Goal: Obtain resource: Obtain resource

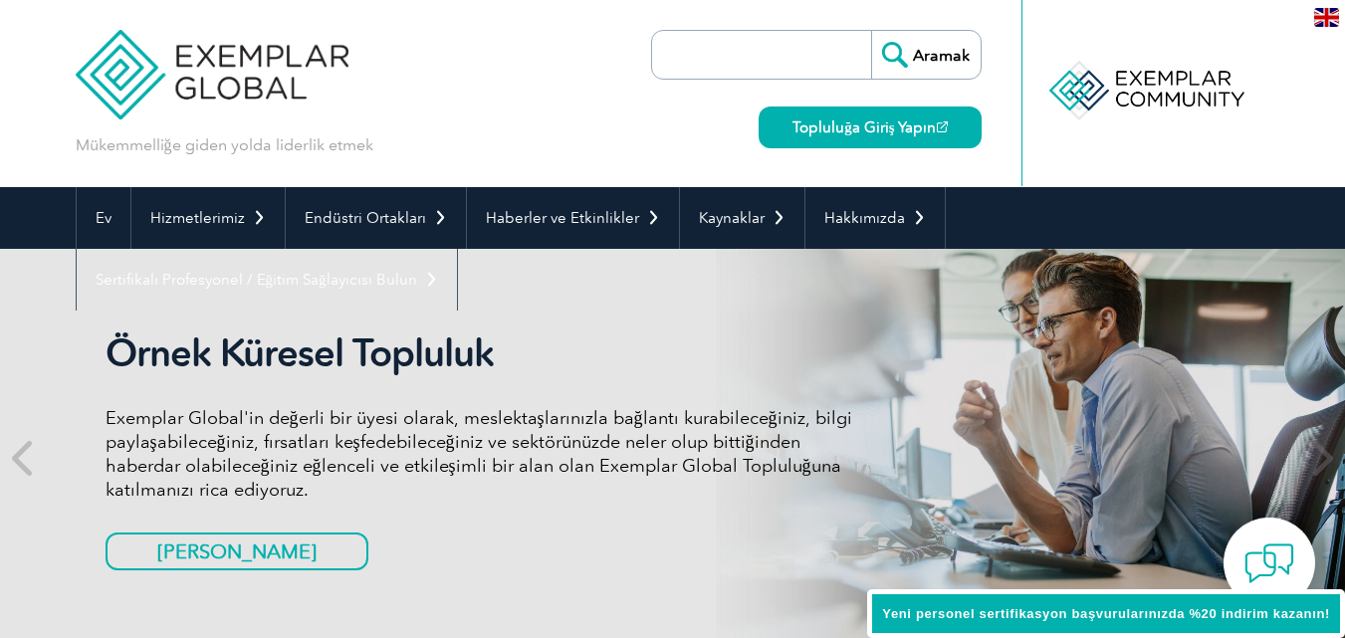
click at [965, 168] on div "Aramak Topluluğa Giriş Yapın" at bounding box center [816, 93] width 331 height 187
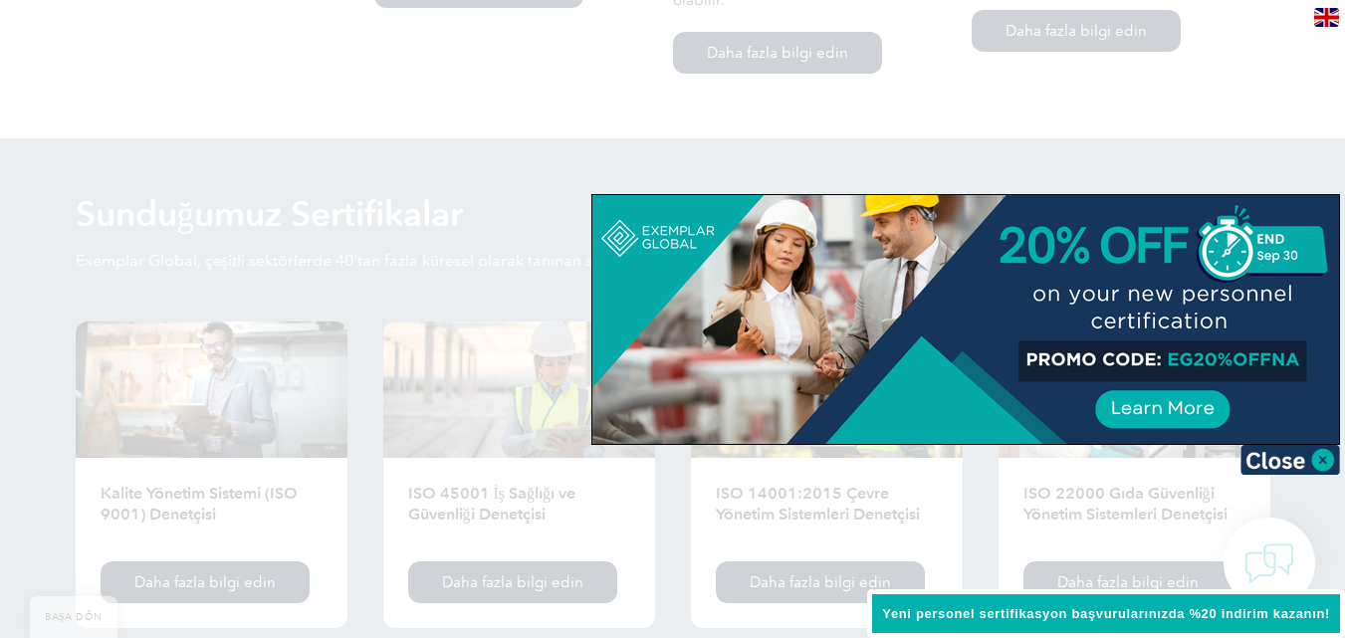
scroll to position [1892, 0]
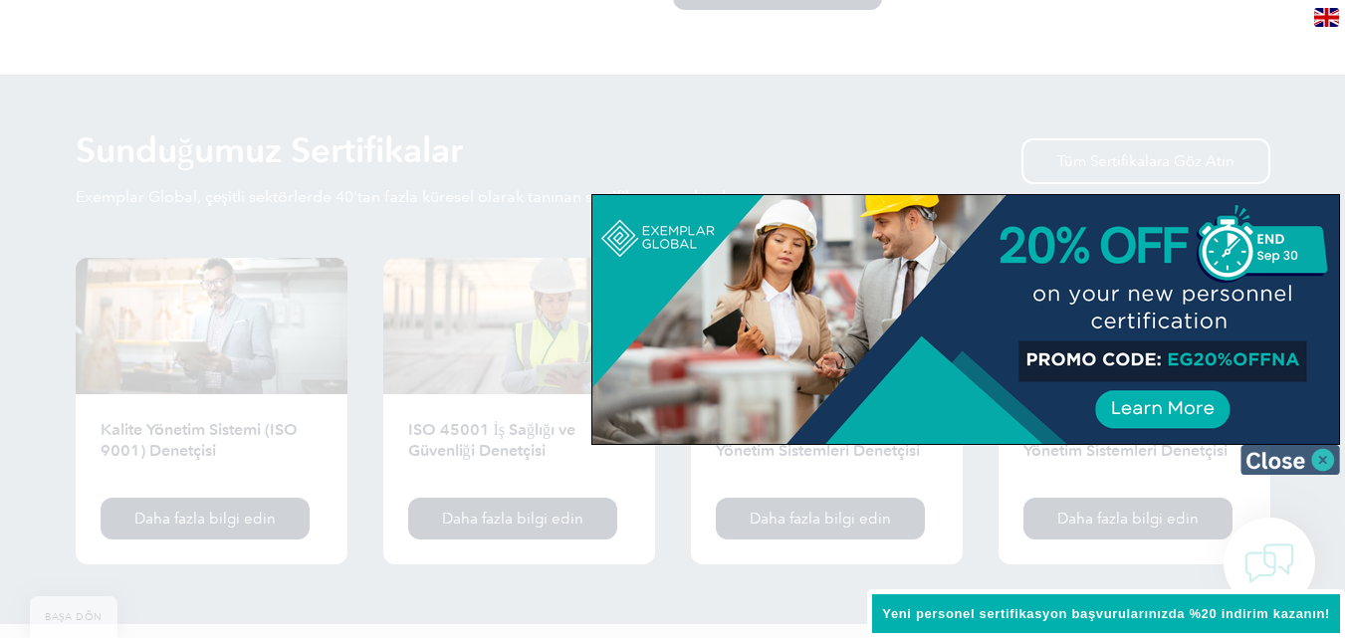
click at [1320, 460] on img at bounding box center [1291, 460] width 100 height 30
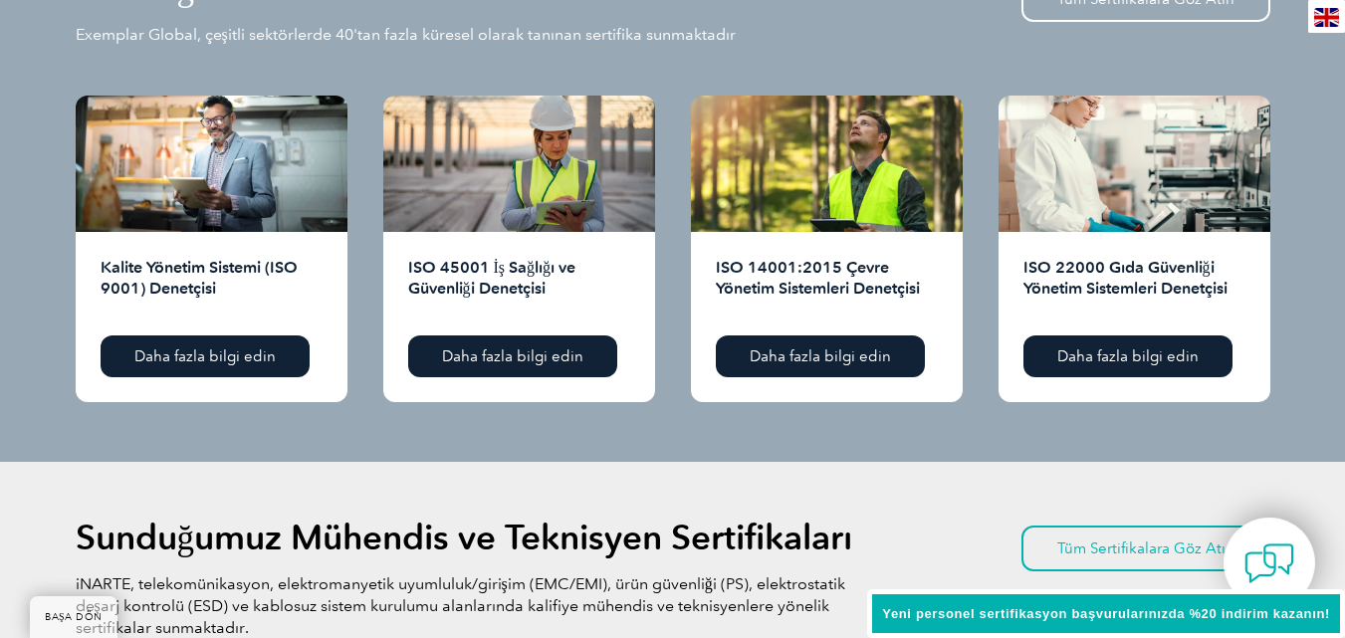
scroll to position [2091, 0]
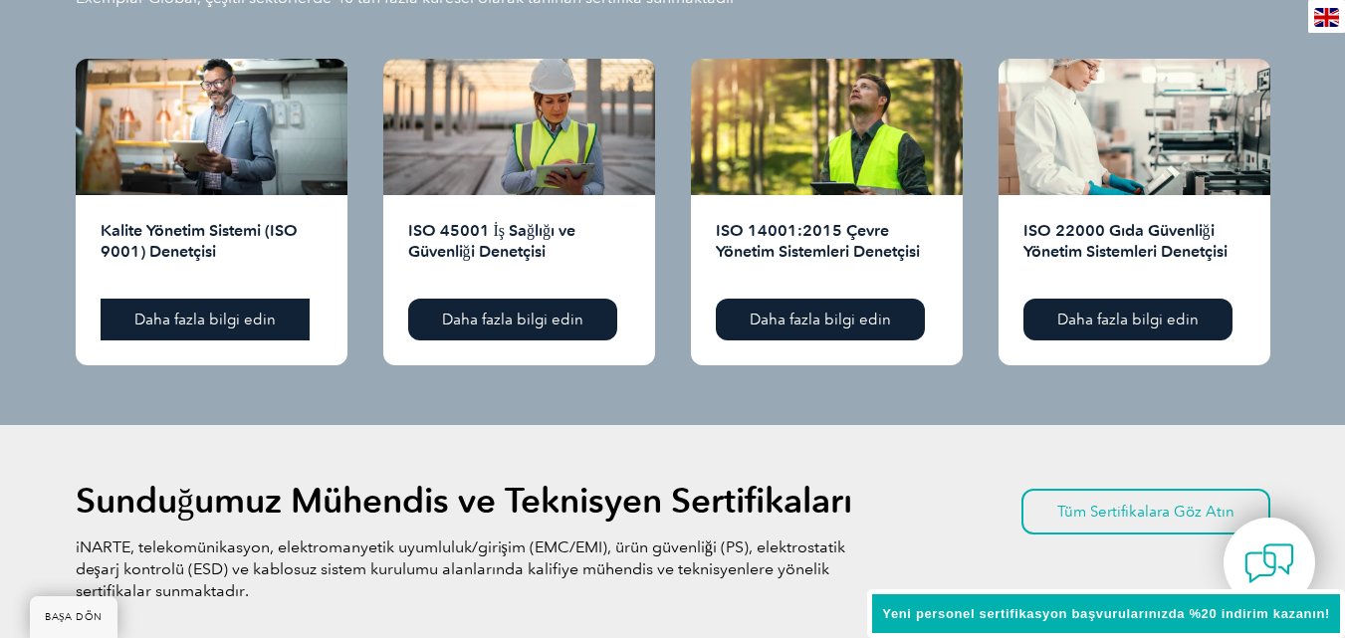
click at [237, 315] on font "Daha fazla bilgi edin" at bounding box center [204, 320] width 141 height 18
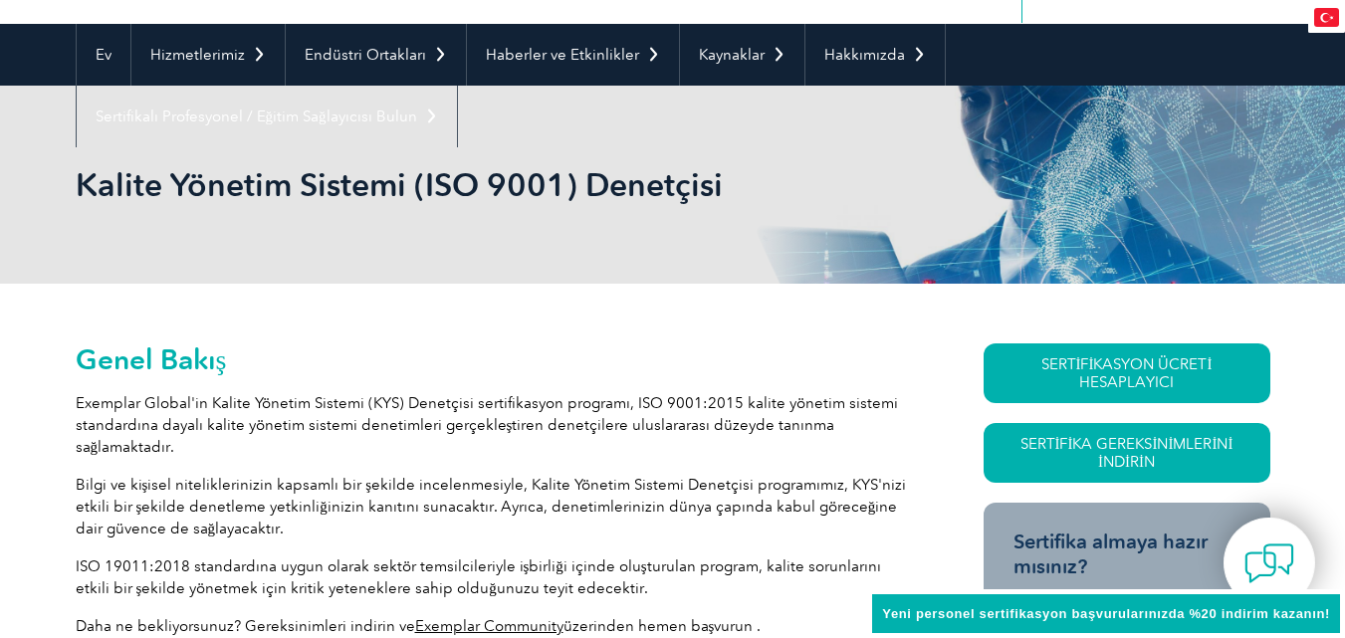
scroll to position [349, 0]
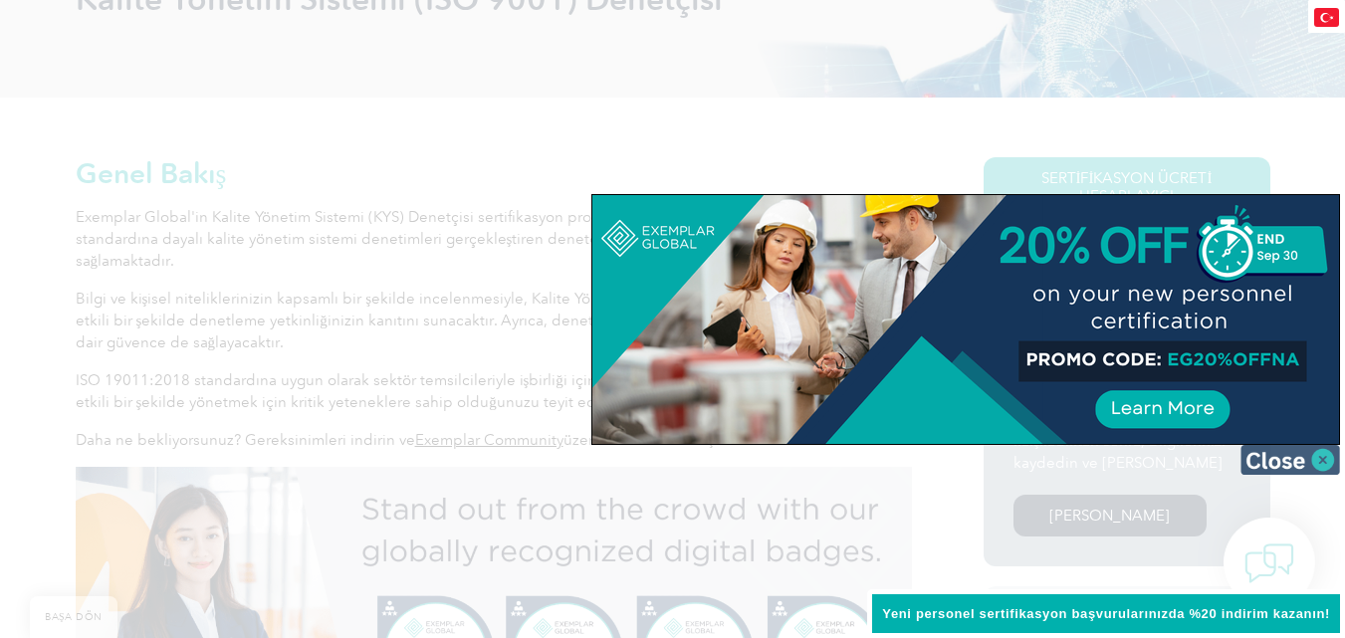
click at [1329, 452] on img at bounding box center [1291, 460] width 100 height 30
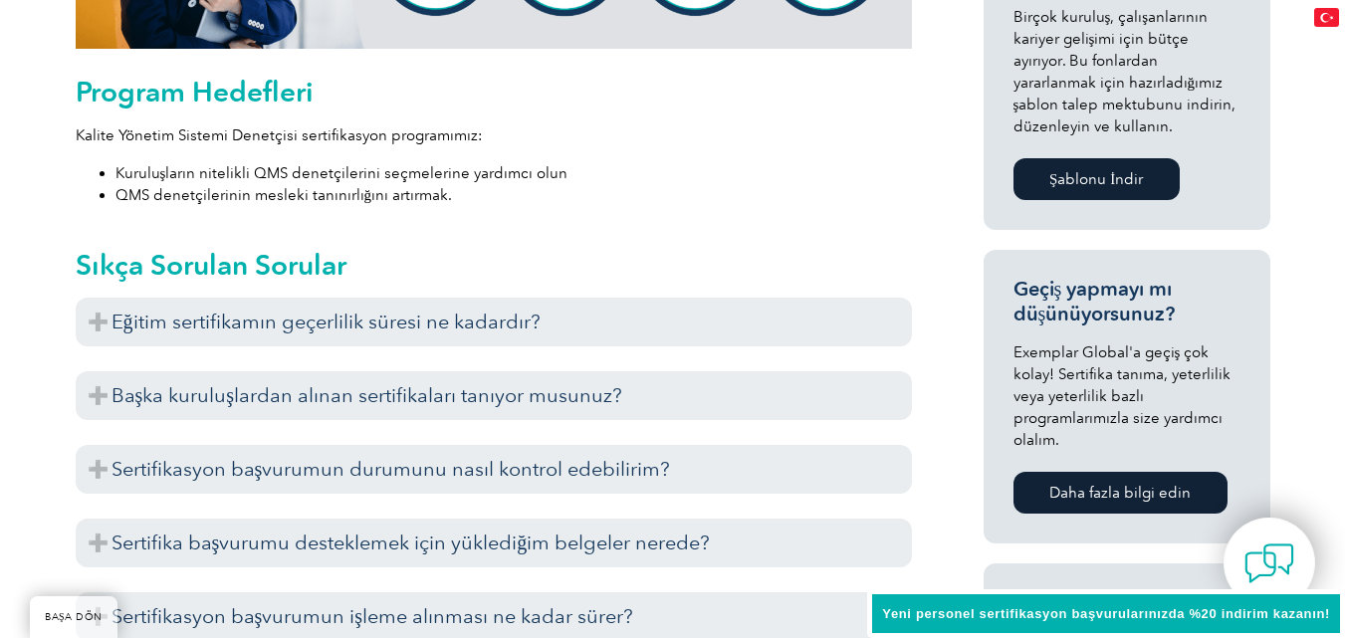
scroll to position [1146, 0]
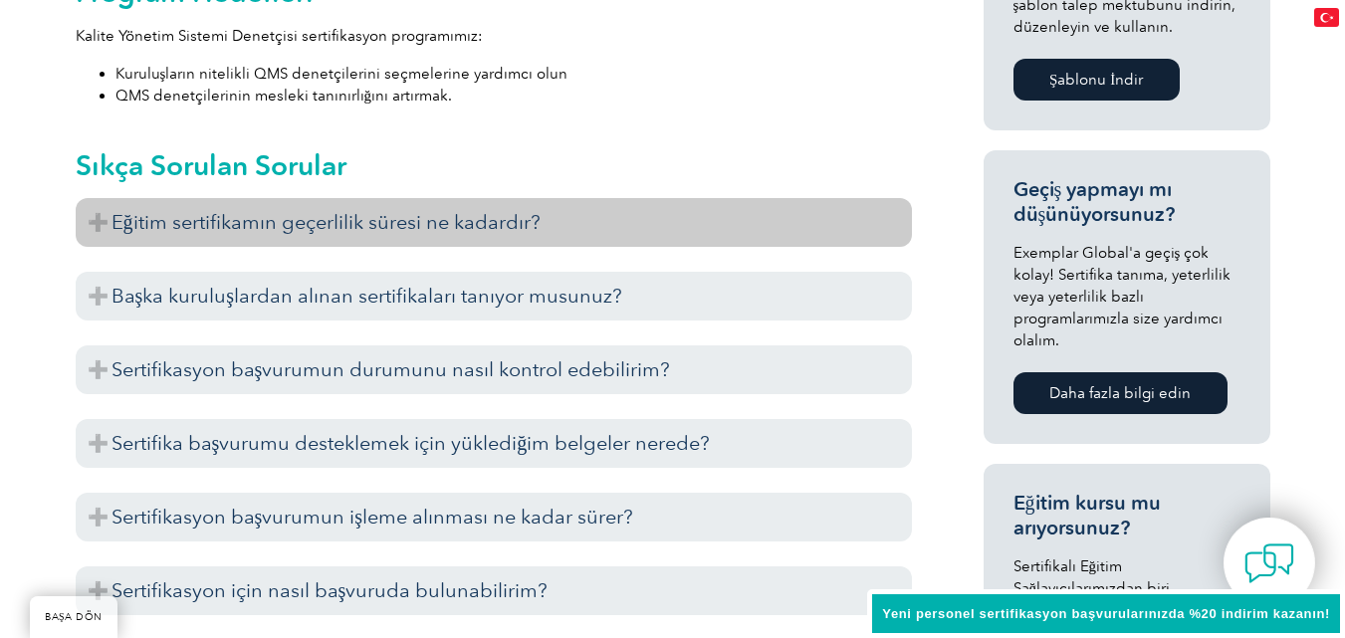
click at [101, 236] on h3 "Eğitim sertifikamın geçerlilik süresi ne kadardır?" at bounding box center [494, 222] width 836 height 49
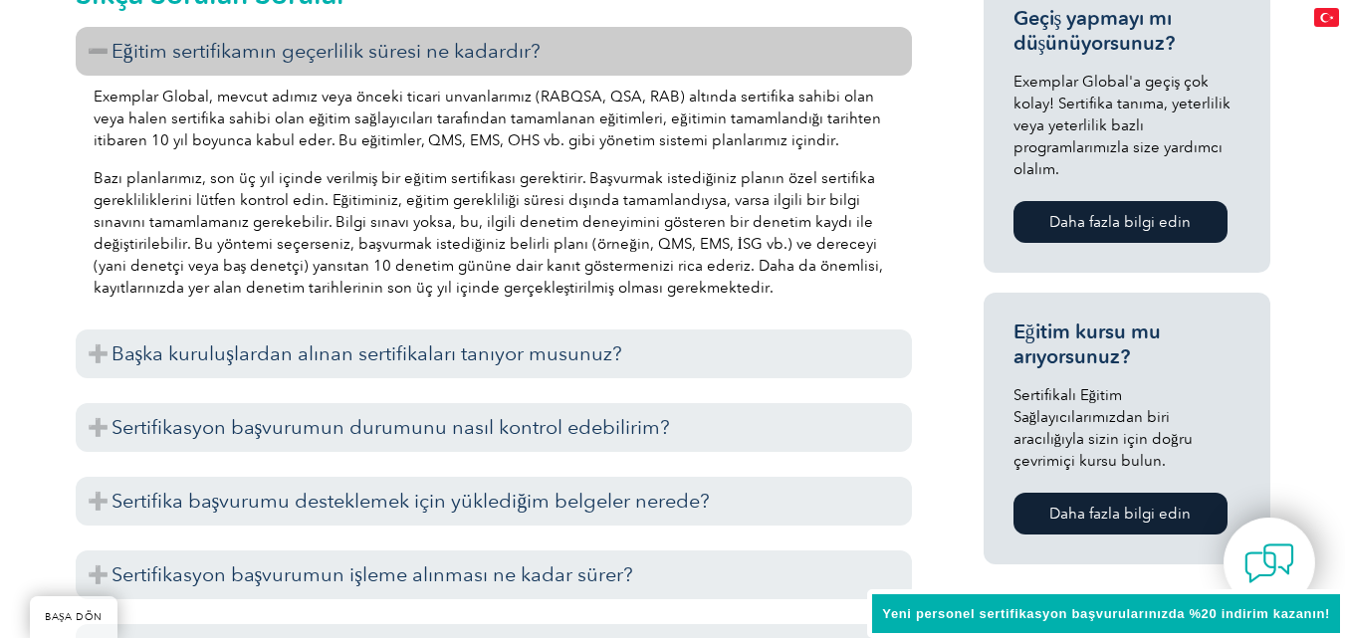
scroll to position [1544, 0]
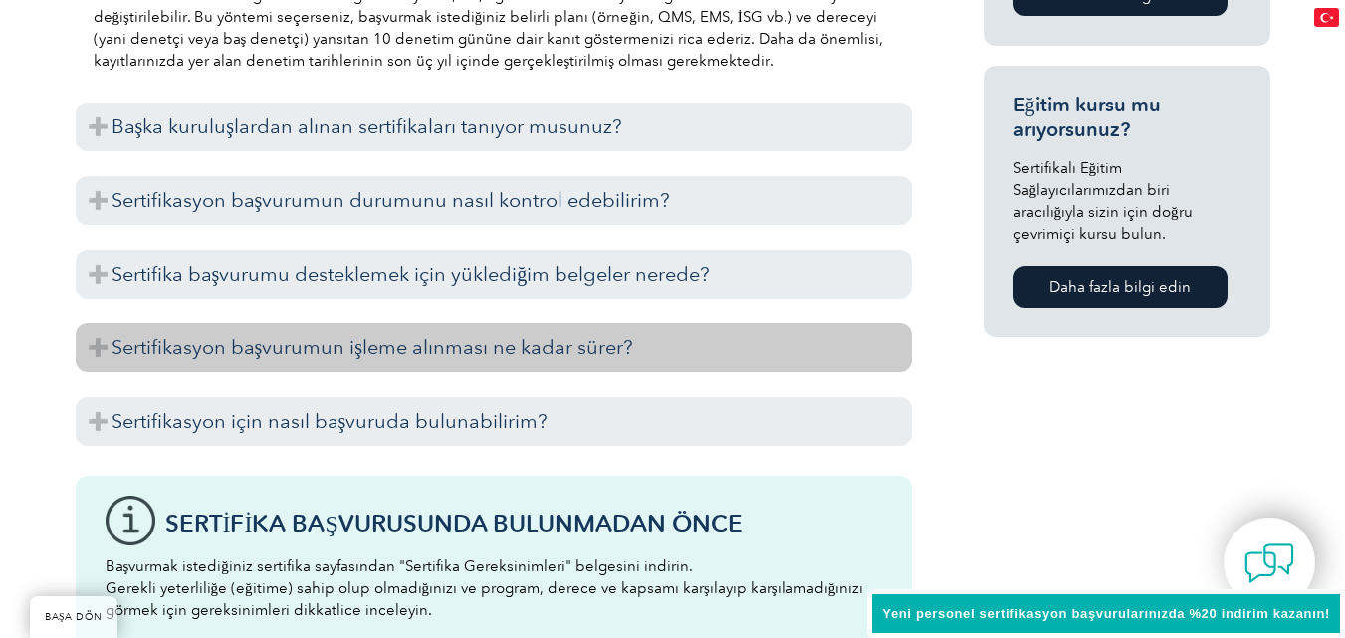
click at [95, 345] on h3 "Sertifikasyon başvurumun işleme alınması ne kadar sürer?" at bounding box center [494, 348] width 836 height 49
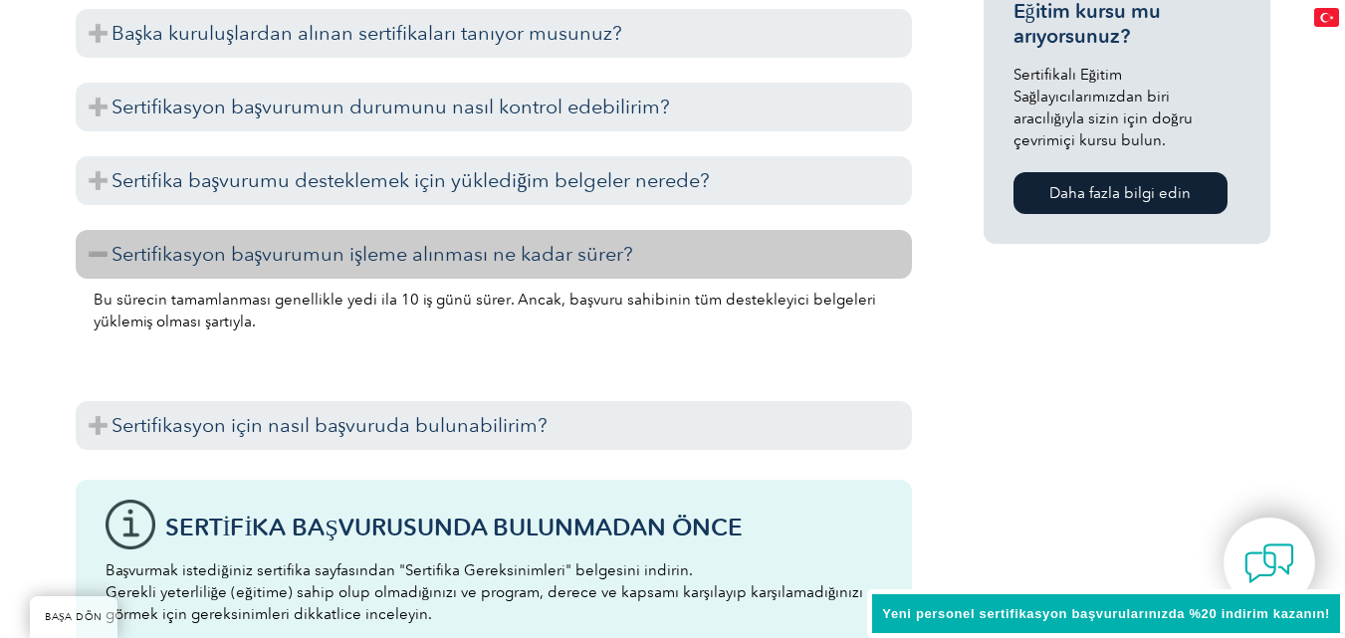
scroll to position [1743, 0]
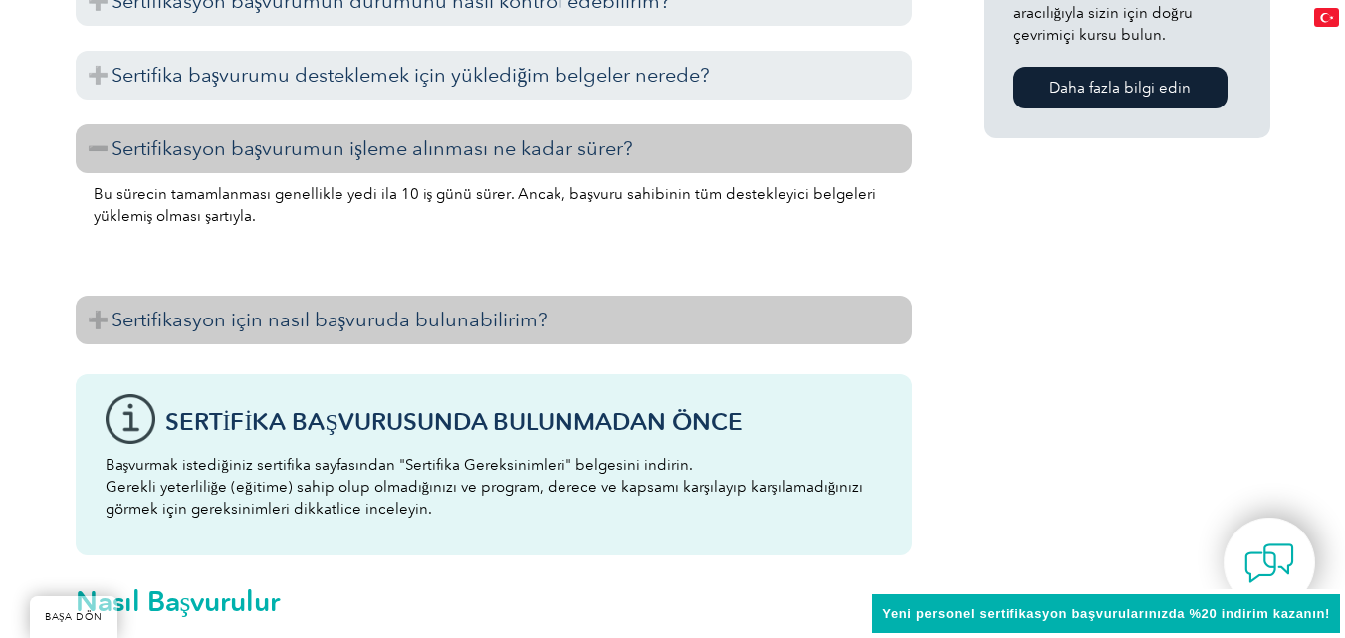
click at [92, 328] on h3 "Sertifikasyon için nasıl başvuruda bulunabilirim?" at bounding box center [494, 320] width 836 height 49
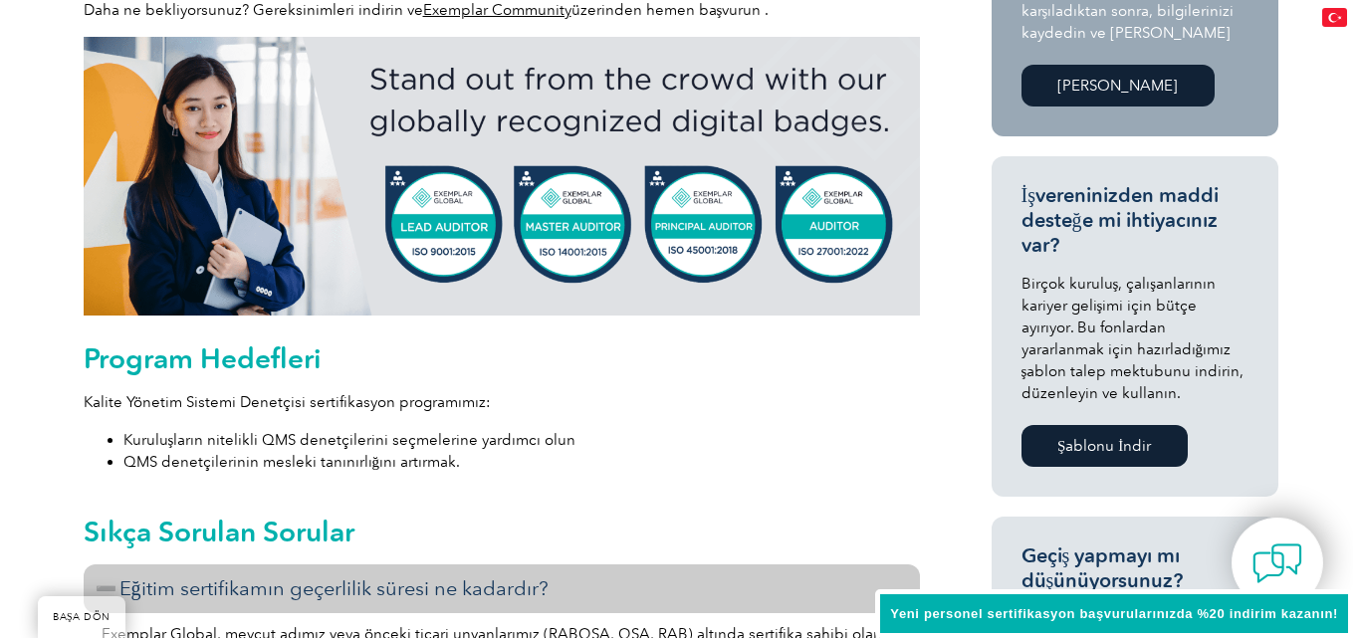
scroll to position [449, 0]
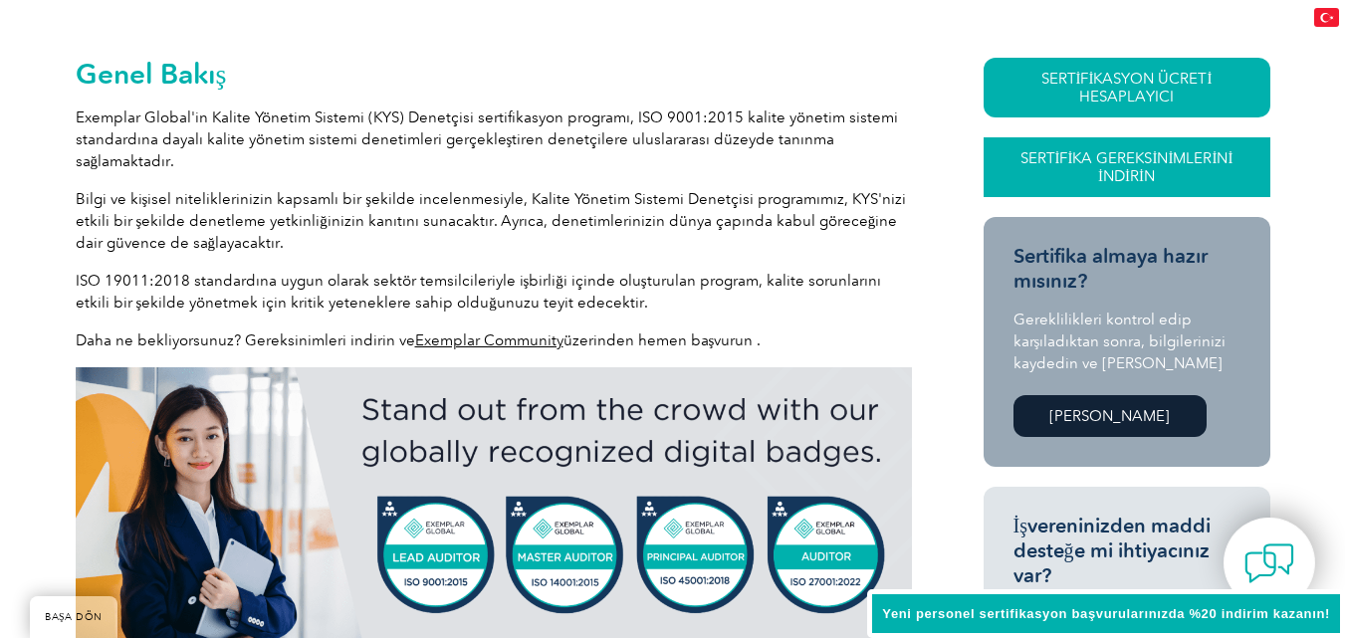
click at [1096, 144] on link "Sertifika Gereksinimlerini İndirin" at bounding box center [1127, 167] width 287 height 60
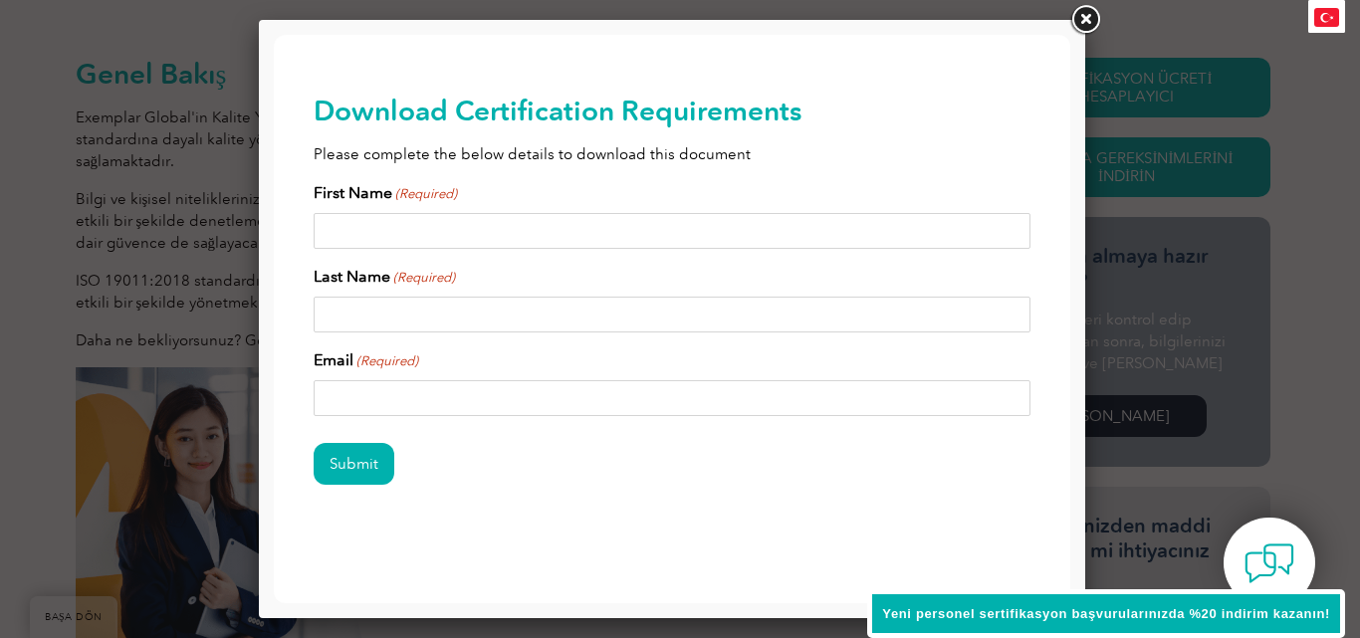
scroll to position [0, 0]
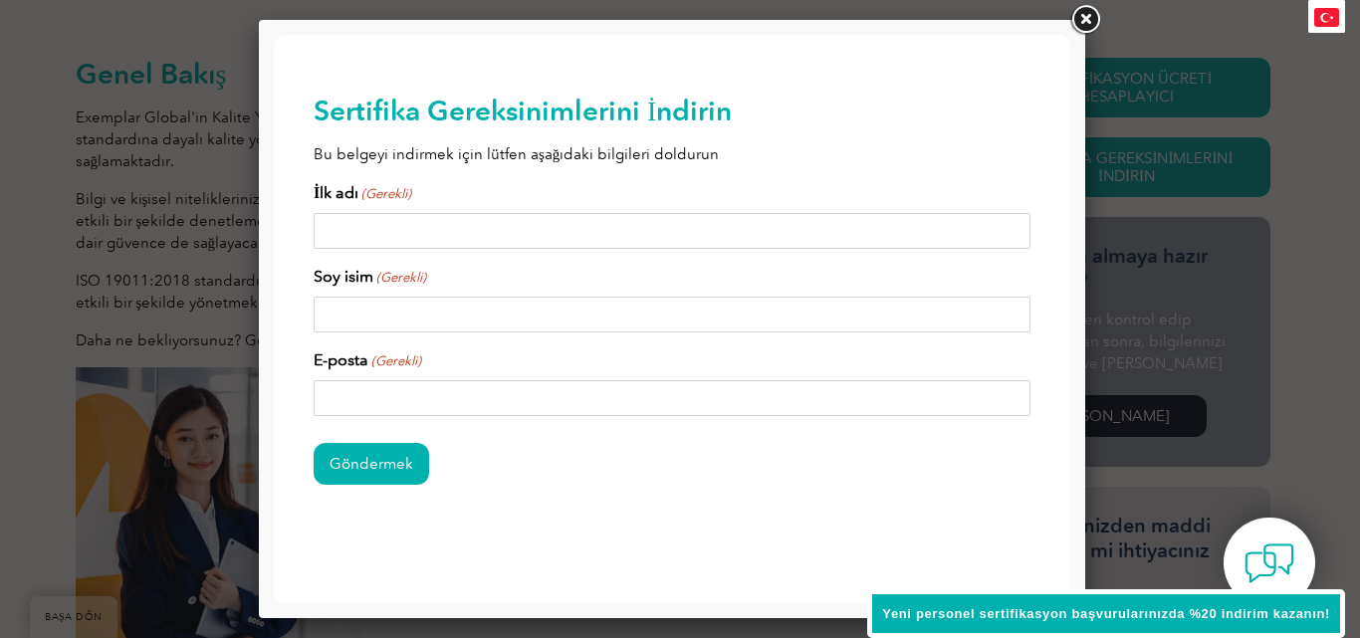
click at [371, 218] on input "İlk adı (Gerekli)" at bounding box center [672, 231] width 717 height 36
type input "derya"
type input "çakır"
type input "dryacakir@gmail.com"
click at [375, 463] on input "Göndermek" at bounding box center [371, 464] width 115 height 42
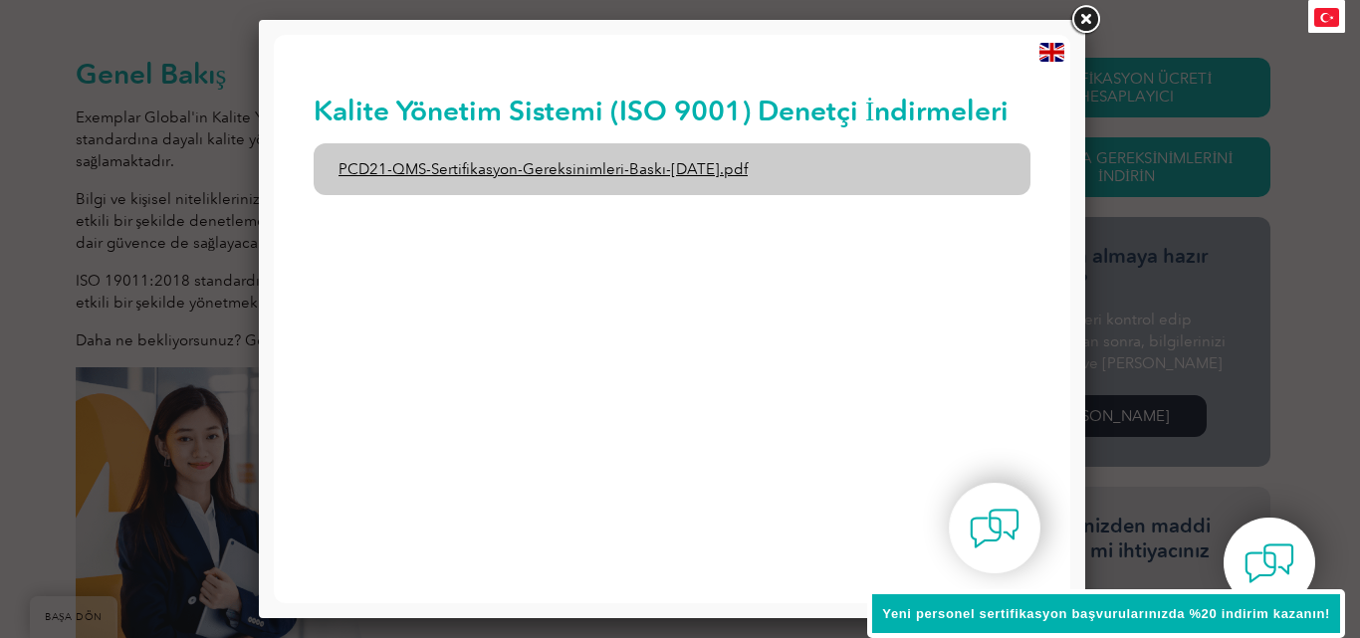
click at [680, 170] on font "PCD21-QMS-Sertifikasyon-Gereksinimleri-Baskı-2-Nisan-2022.pdf" at bounding box center [543, 169] width 409 height 18
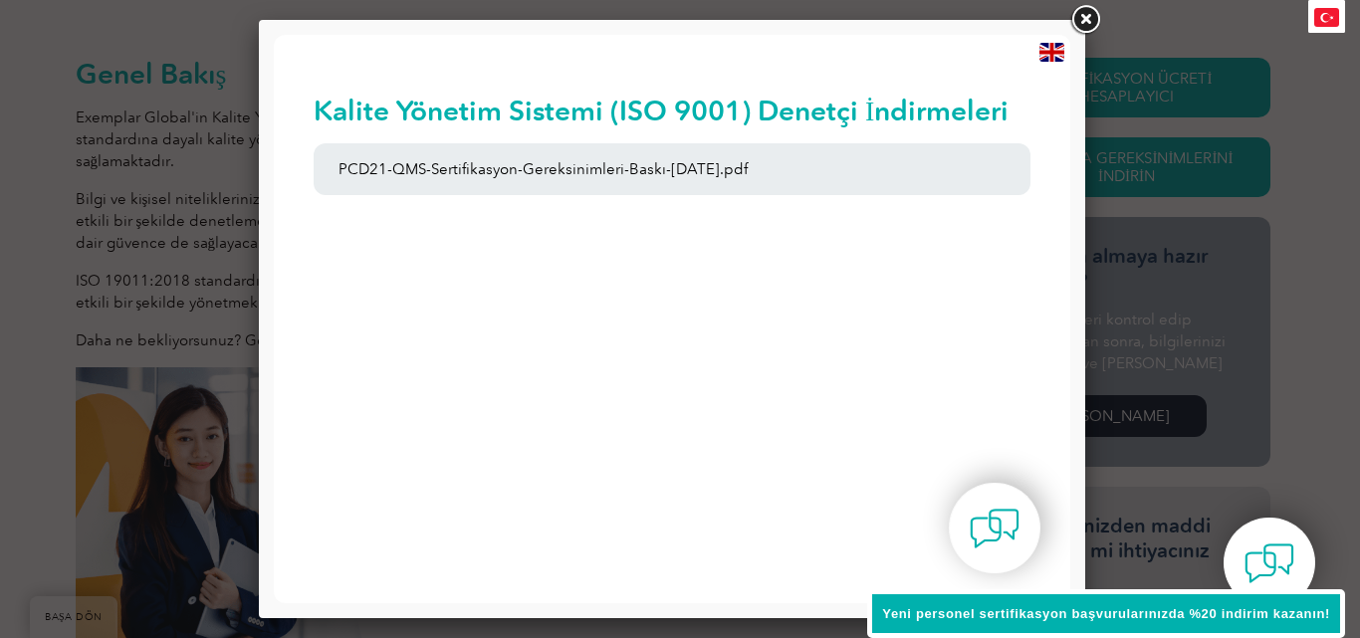
click at [1074, 25] on link at bounding box center [1085, 20] width 36 height 36
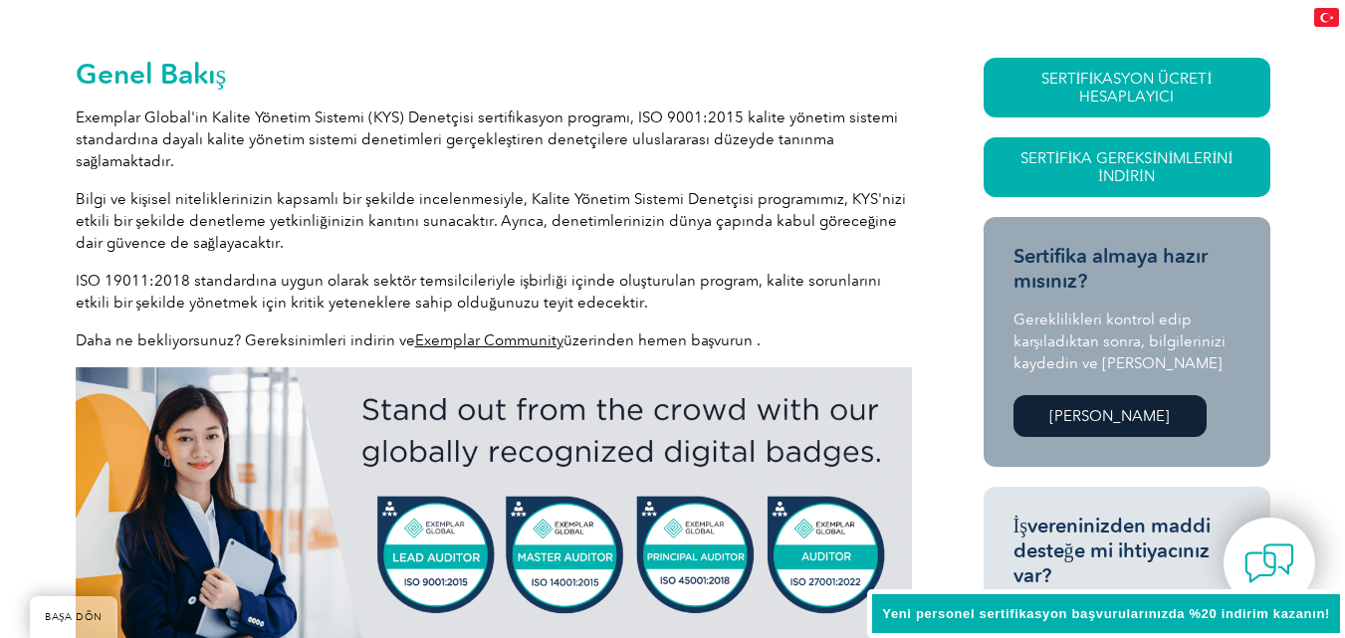
click at [1105, 609] on font "Yeni personel sertifikasyon başvurularınızda %20 indirim kazanın!" at bounding box center [1106, 613] width 448 height 15
click at [1116, 148] on link "Sertifika Gereksinimlerini İndirin" at bounding box center [1127, 167] width 287 height 60
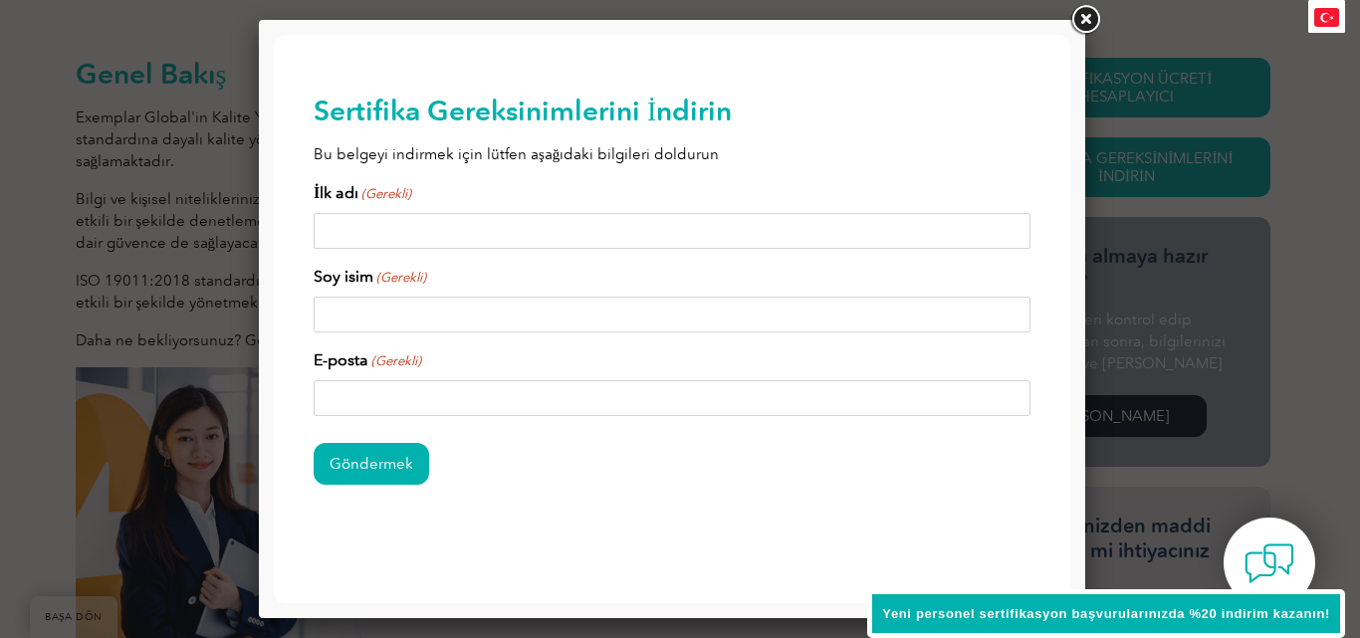
click at [1085, 12] on link at bounding box center [1085, 20] width 36 height 36
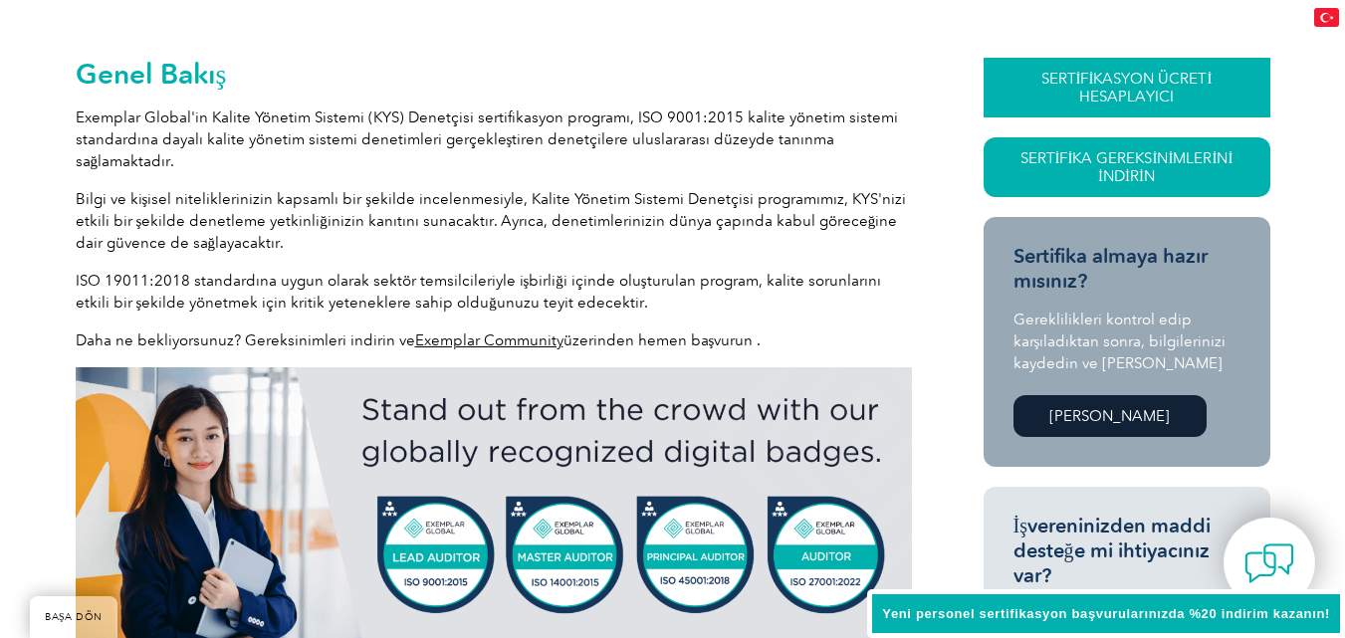
click at [1137, 85] on font "SERTİFİKASYON ÜCRETİ HESAPLAYICI" at bounding box center [1126, 88] width 171 height 36
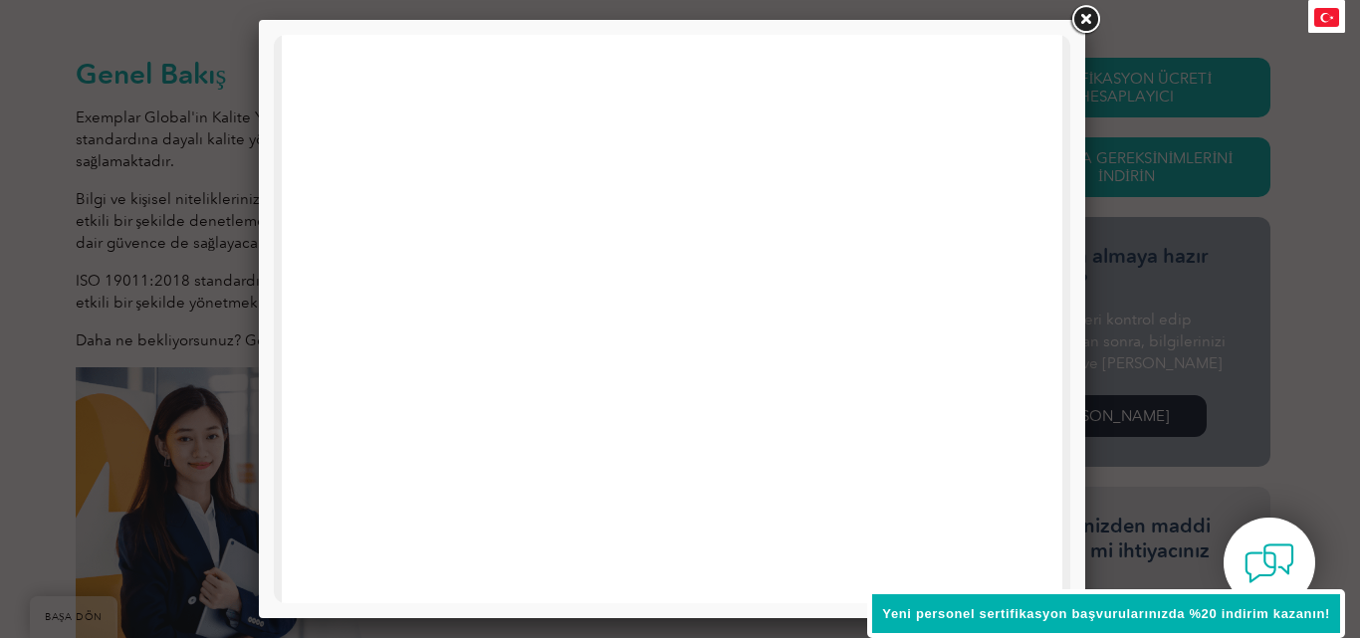
scroll to position [697, 0]
